Goal: Find specific page/section: Find specific page/section

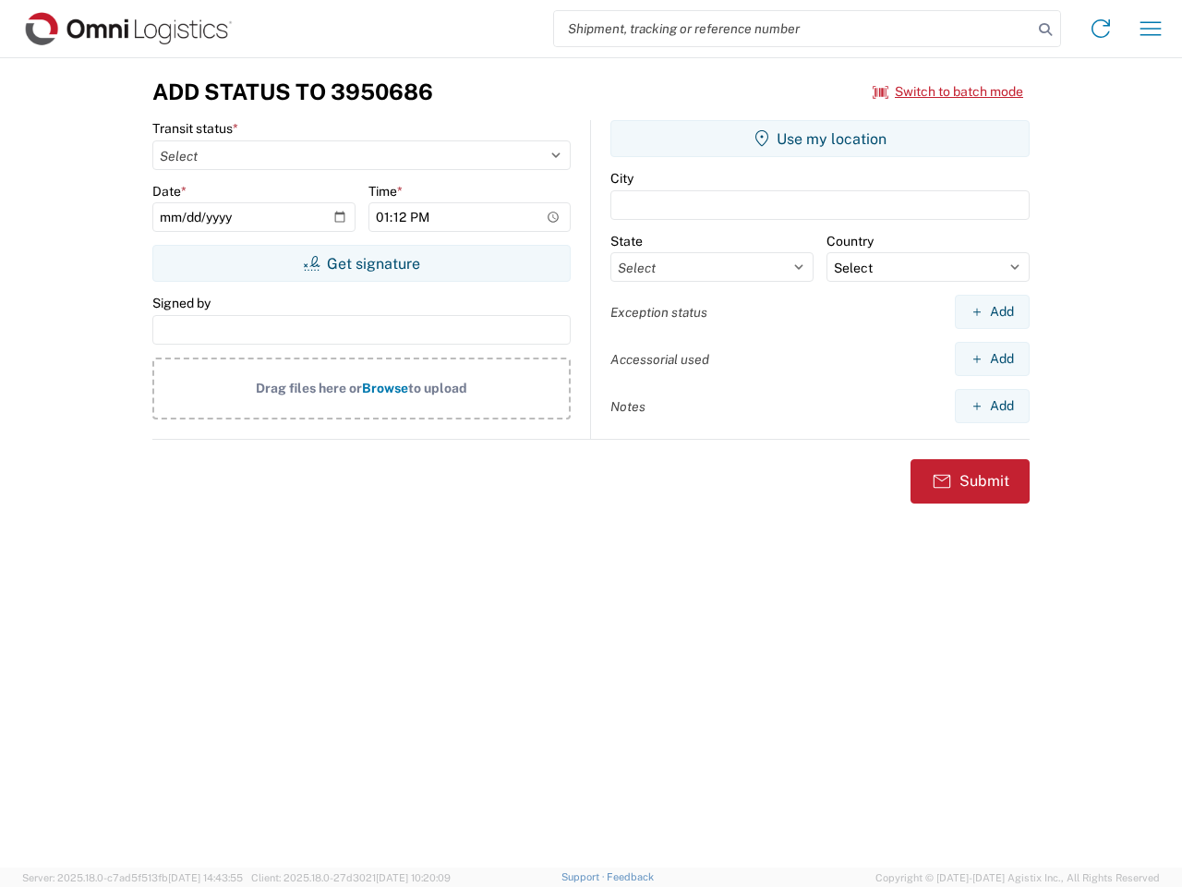
click at [793, 29] on input "search" at bounding box center [793, 28] width 478 height 35
click at [1045, 30] on icon at bounding box center [1045, 30] width 26 height 26
click at [1101, 29] on icon at bounding box center [1101, 29] width 30 height 30
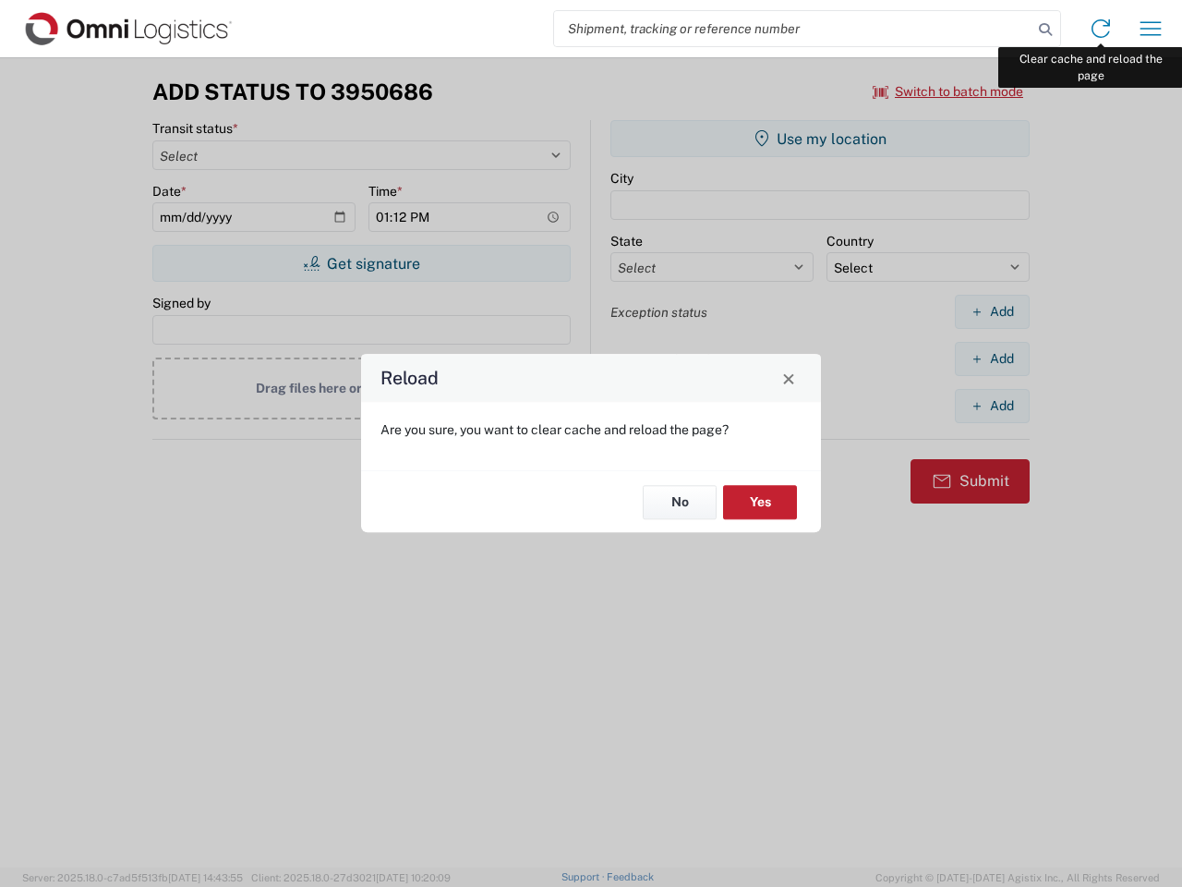
click at [1151, 29] on div "Reload Are you sure, you want to clear cache and reload the page? No Yes" at bounding box center [591, 443] width 1182 height 887
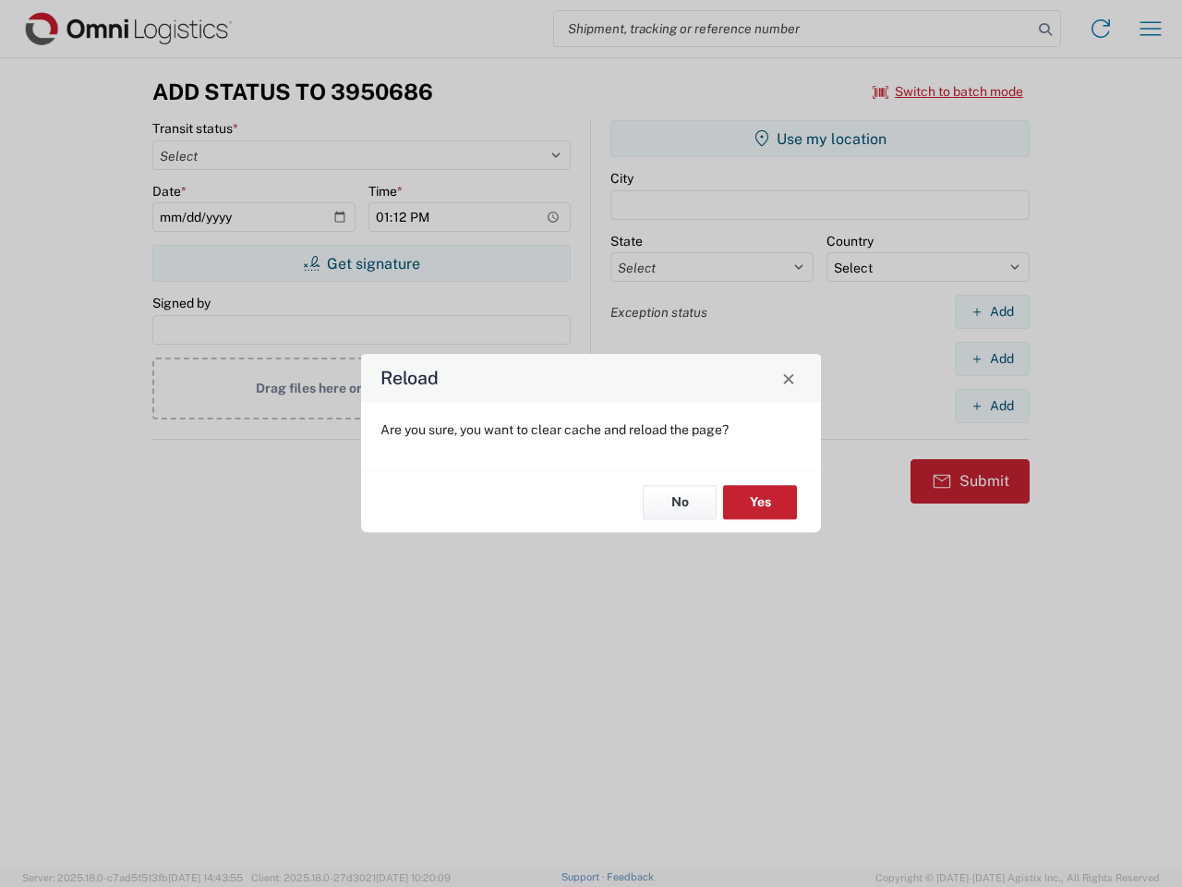
click at [948, 91] on div "Reload Are you sure, you want to clear cache and reload the page? No Yes" at bounding box center [591, 443] width 1182 height 887
click at [361, 263] on div "Reload Are you sure, you want to clear cache and reload the page? No Yes" at bounding box center [591, 443] width 1182 height 887
click at [820, 139] on div "Reload Are you sure, you want to clear cache and reload the page? No Yes" at bounding box center [591, 443] width 1182 height 887
click at [992, 311] on div "Reload Are you sure, you want to clear cache and reload the page? No Yes" at bounding box center [591, 443] width 1182 height 887
click at [992, 358] on div "Reload Are you sure, you want to clear cache and reload the page? No Yes" at bounding box center [591, 443] width 1182 height 887
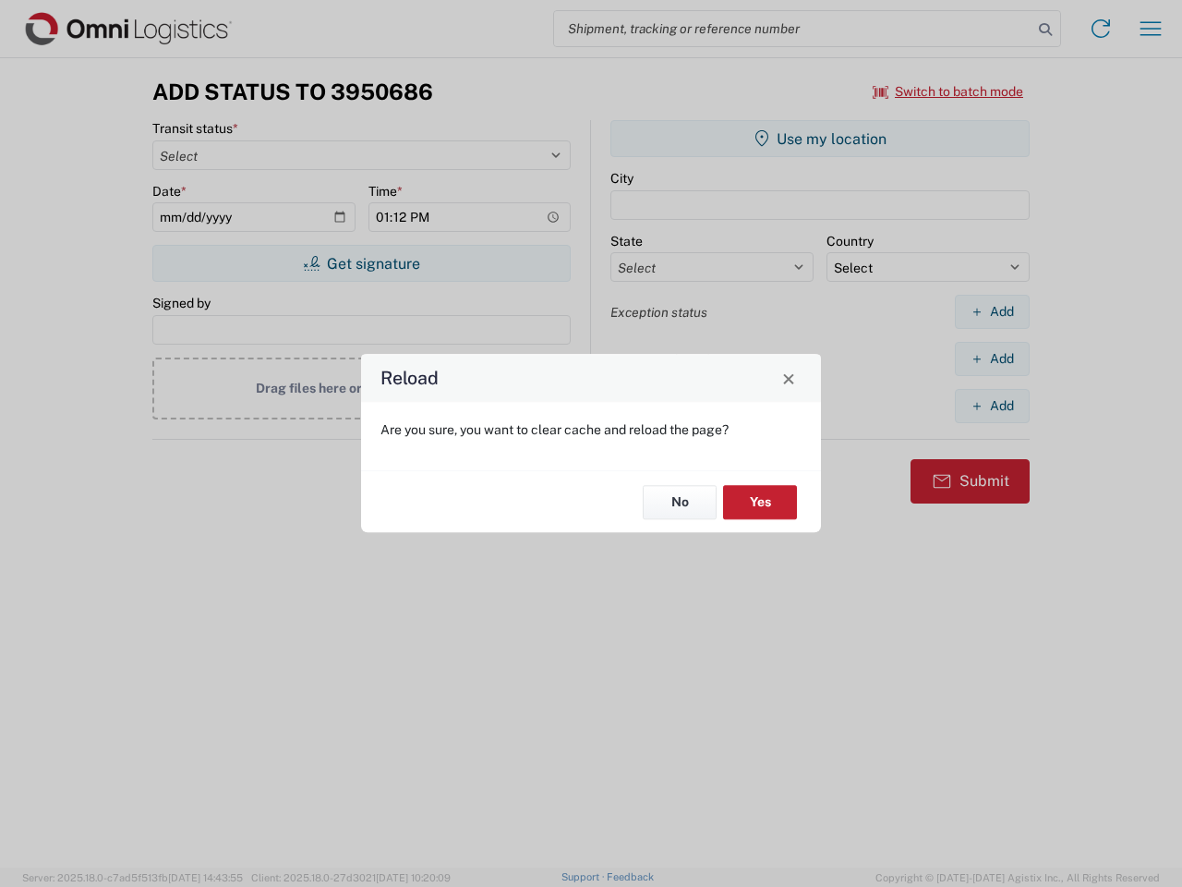
click at [992, 405] on div "Reload Are you sure, you want to clear cache and reload the page? No Yes" at bounding box center [591, 443] width 1182 height 887
